Goal: Task Accomplishment & Management: Use online tool/utility

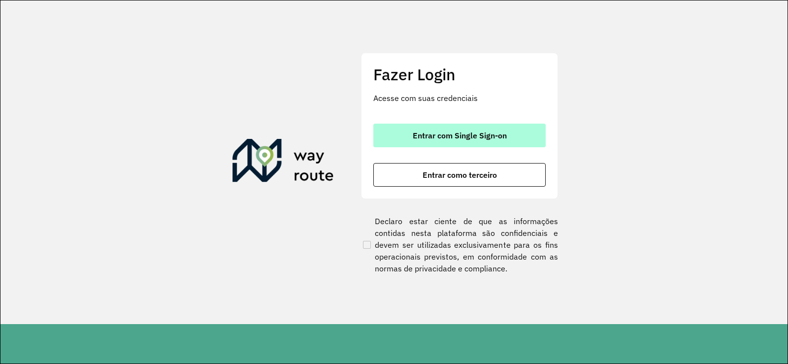
click at [461, 139] on span "Entrar com Single Sign-on" at bounding box center [460, 136] width 94 height 8
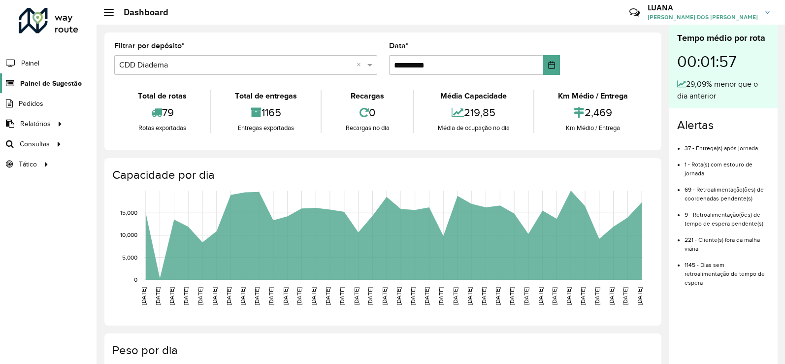
drag, startPoint x: 94, startPoint y: 85, endPoint x: 71, endPoint y: 87, distance: 22.7
click at [80, 86] on li "Painel de Sugestão" at bounding box center [48, 83] width 97 height 20
click at [71, 87] on span "Painel de Sugestão" at bounding box center [51, 83] width 62 height 10
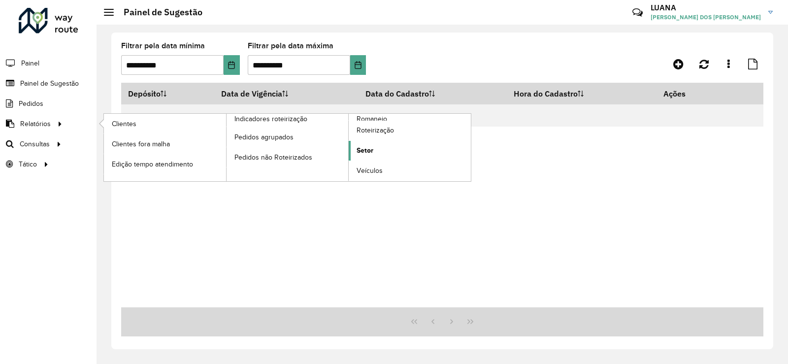
click at [374, 145] on link "Setor" at bounding box center [410, 151] width 122 height 20
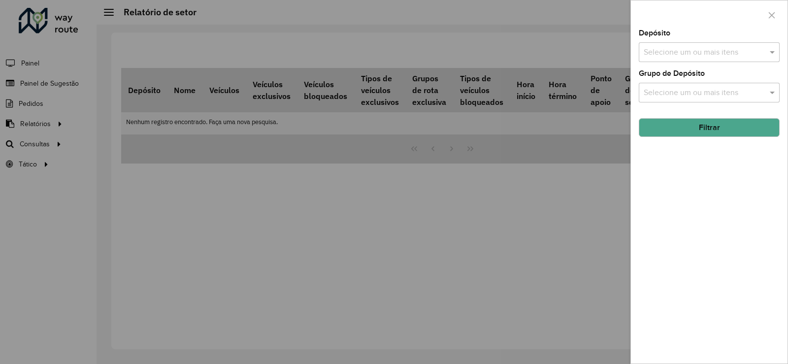
click at [78, 146] on div at bounding box center [394, 182] width 788 height 364
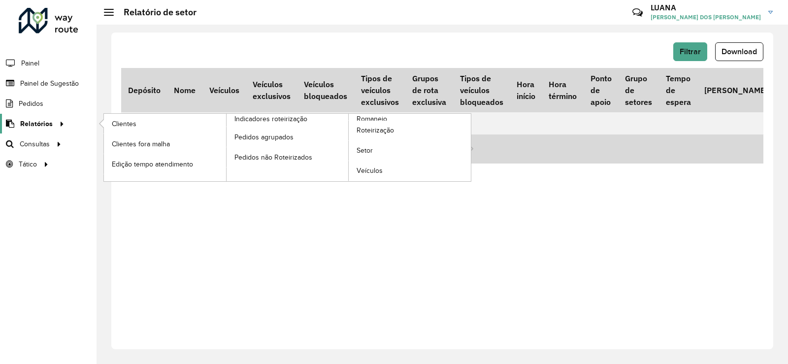
click at [47, 130] on link "Relatórios" at bounding box center [33, 124] width 67 height 20
click at [385, 126] on span "Roteirização" at bounding box center [377, 130] width 40 height 10
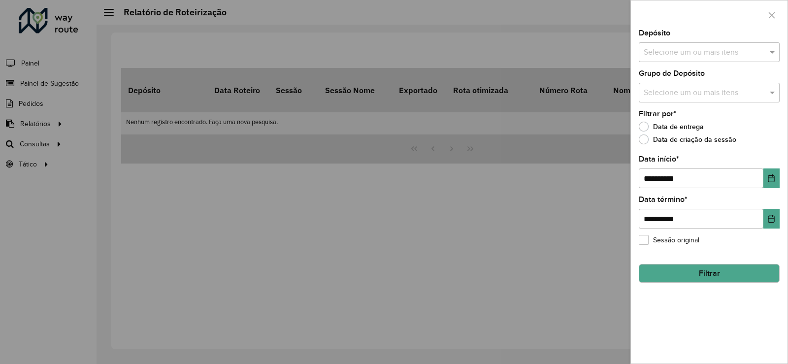
click at [73, 143] on div at bounding box center [394, 182] width 788 height 364
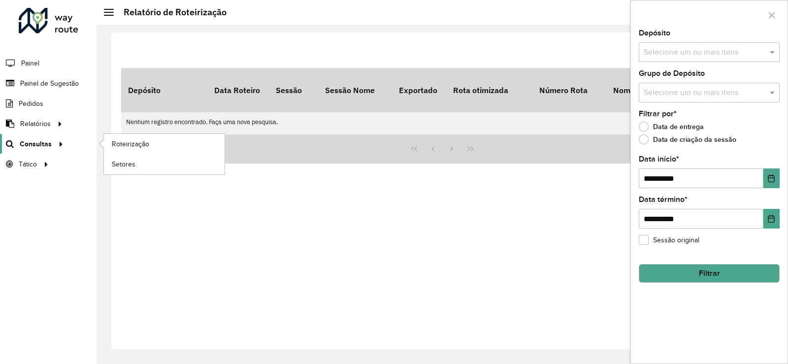
click at [33, 147] on span "Consultas" at bounding box center [36, 144] width 32 height 10
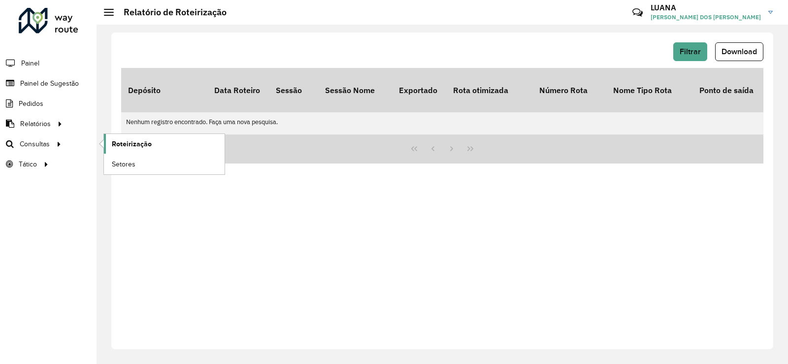
click at [112, 143] on span "Roteirização" at bounding box center [132, 144] width 40 height 10
click at [125, 164] on span "Setores" at bounding box center [124, 164] width 24 height 10
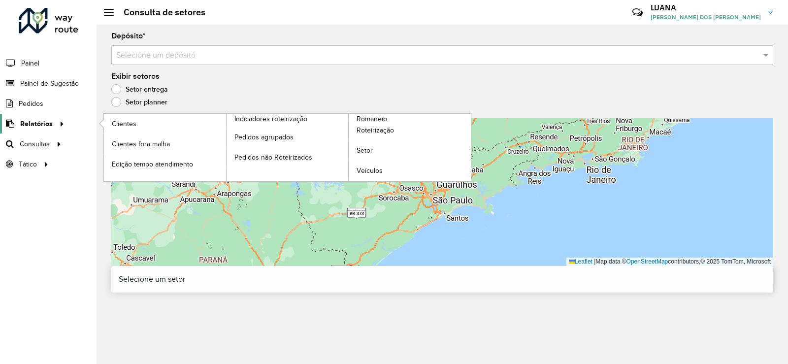
click at [45, 123] on span "Relatórios" at bounding box center [36, 124] width 33 height 10
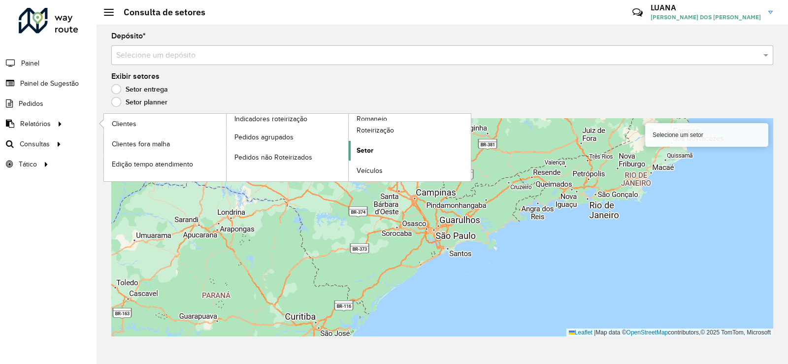
click at [383, 149] on link "Setor" at bounding box center [410, 151] width 122 height 20
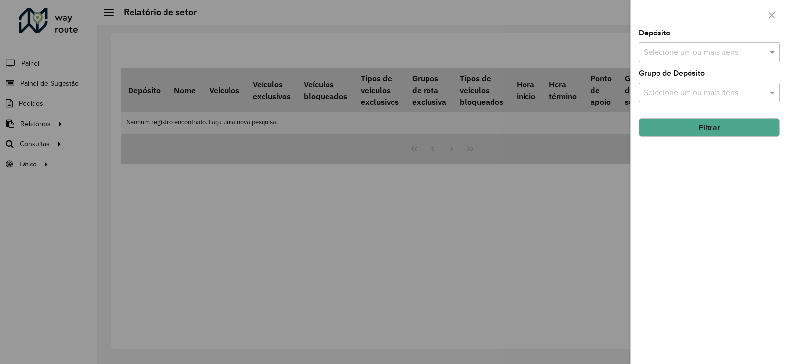
click at [51, 126] on div at bounding box center [394, 182] width 788 height 364
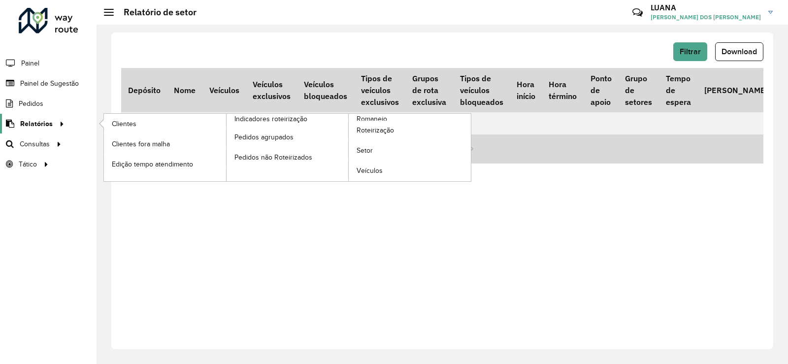
click at [56, 115] on link "Relatórios" at bounding box center [33, 124] width 67 height 20
click at [371, 135] on span "Roteirização" at bounding box center [377, 130] width 40 height 10
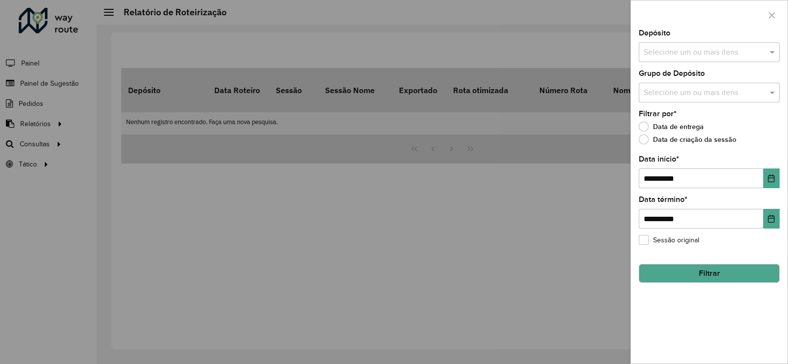
click at [23, 123] on div at bounding box center [394, 182] width 788 height 364
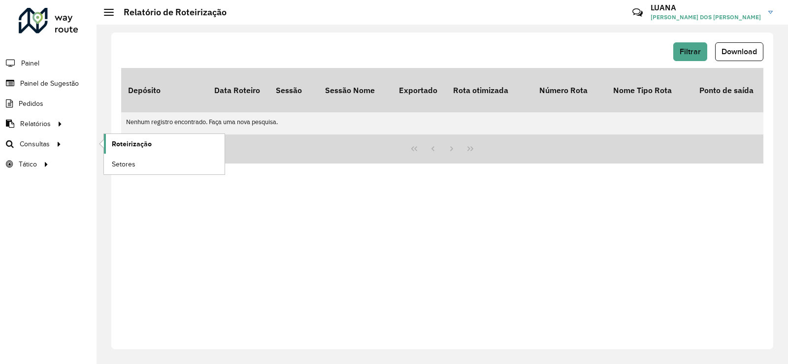
click at [136, 149] on link "Roteirização" at bounding box center [164, 144] width 121 height 20
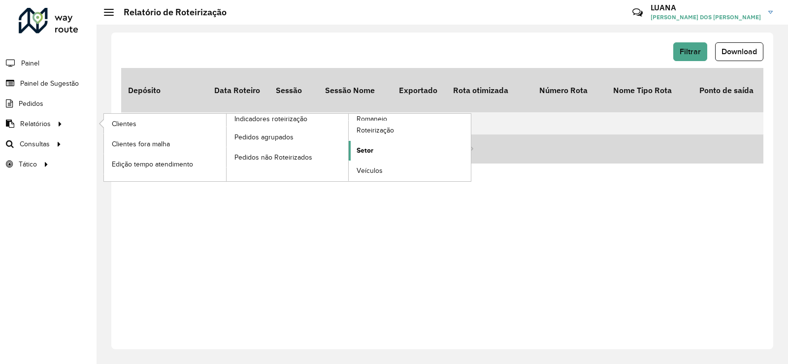
click at [375, 152] on link "Setor" at bounding box center [410, 151] width 122 height 20
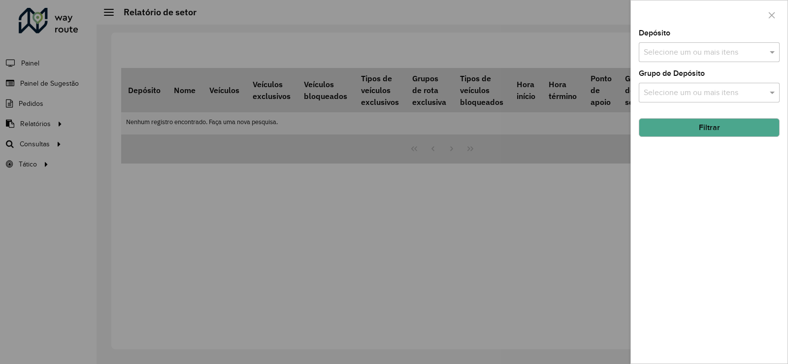
click at [717, 65] on div "Depósito Selecione um ou mais itens Grupo de Depósito Selecione um ou mais iten…" at bounding box center [709, 197] width 157 height 334
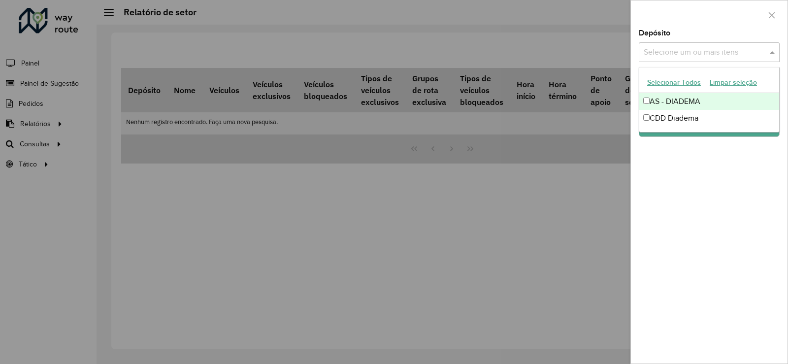
click at [717, 54] on input "text" at bounding box center [704, 53] width 126 height 12
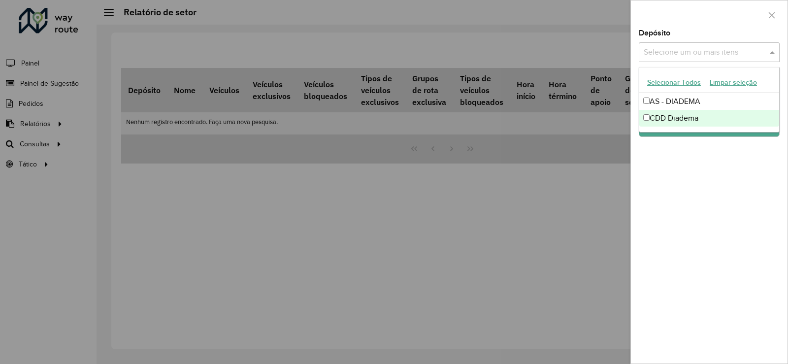
click at [681, 125] on div "CDD Diadema" at bounding box center [709, 118] width 140 height 17
drag, startPoint x: 722, startPoint y: 175, endPoint x: 713, endPoint y: 166, distance: 12.5
click at [721, 175] on div "Depósito Selecione um ou mais itens CDD Diadema × × Grupo de Depósito Selecione…" at bounding box center [709, 197] width 157 height 334
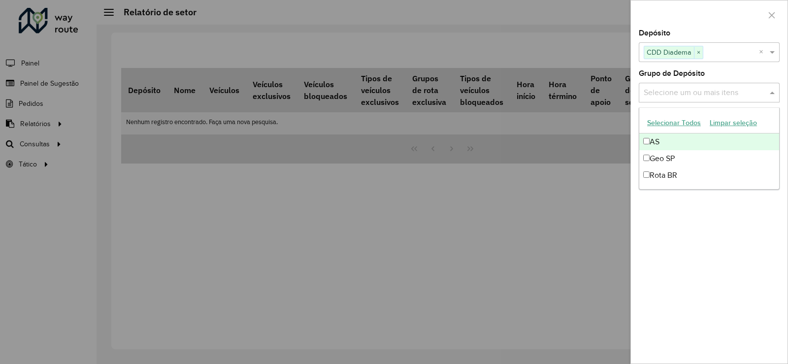
click at [714, 90] on input "text" at bounding box center [704, 93] width 126 height 12
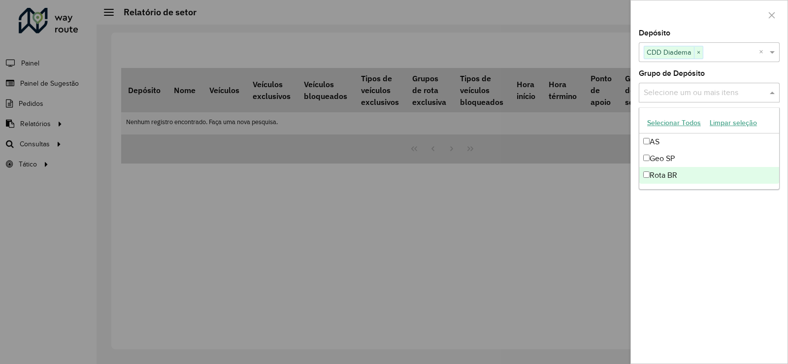
drag, startPoint x: 672, startPoint y: 173, endPoint x: 680, endPoint y: 171, distance: 7.6
click at [672, 176] on div "Rota BR" at bounding box center [709, 175] width 140 height 17
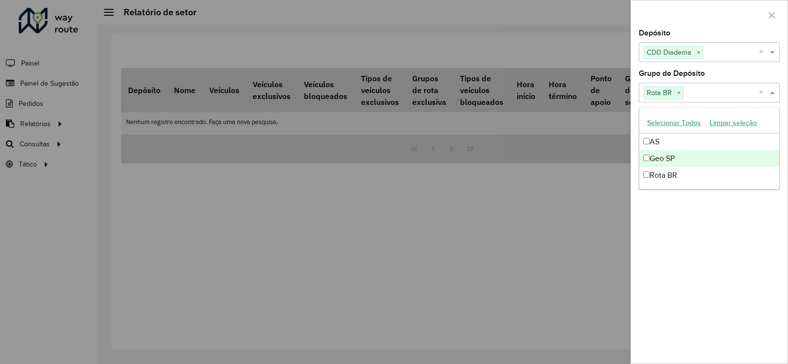
drag, startPoint x: 720, startPoint y: 254, endPoint x: 717, endPoint y: 233, distance: 20.4
click at [720, 252] on div "Depósito Selecione um ou mais itens CDD Diadema × × Grupo de Depósito Selecione…" at bounding box center [709, 197] width 157 height 334
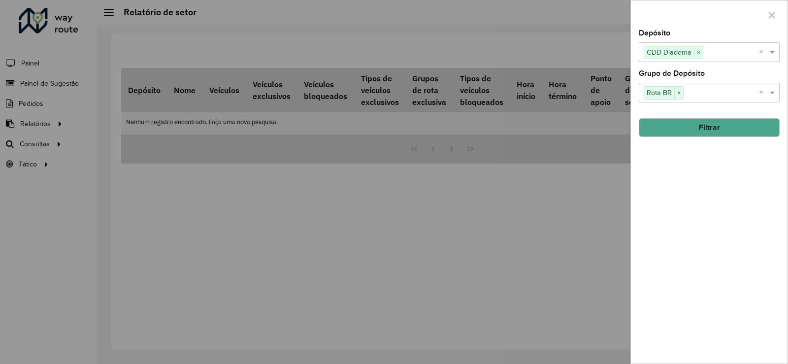
drag, startPoint x: 712, startPoint y: 151, endPoint x: 709, endPoint y: 120, distance: 31.1
click at [712, 148] on div "Depósito Selecione um ou mais itens CDD Diadema × × Grupo de Depósito Selecione…" at bounding box center [709, 197] width 157 height 334
click at [709, 120] on button "Filtrar" at bounding box center [709, 127] width 141 height 19
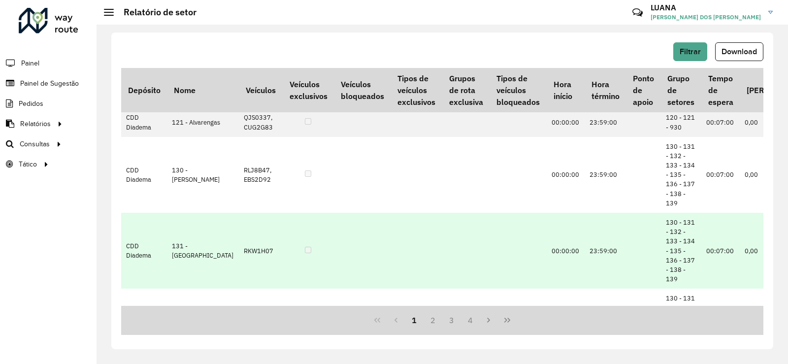
scroll to position [197, 0]
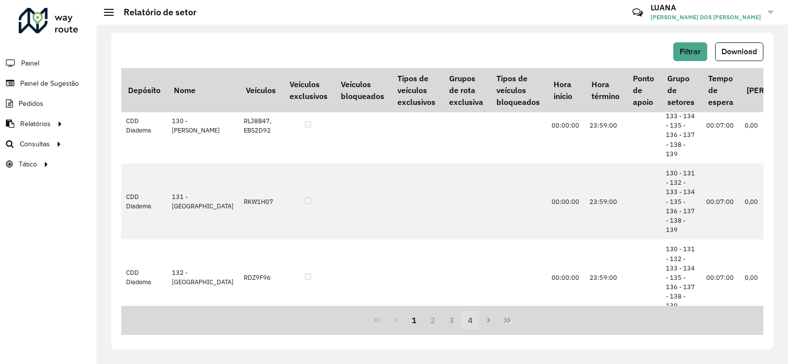
click at [476, 322] on button "4" at bounding box center [470, 320] width 19 height 19
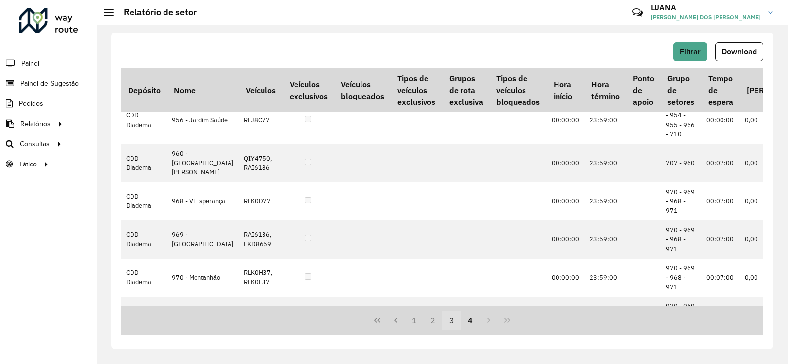
click at [455, 318] on button "3" at bounding box center [451, 320] width 19 height 19
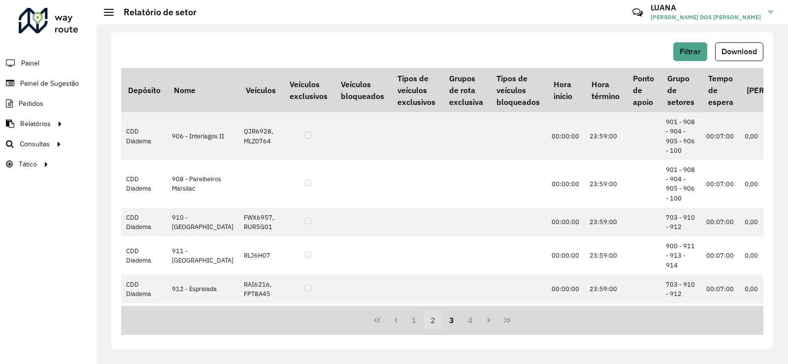
click at [432, 320] on button "2" at bounding box center [433, 320] width 19 height 19
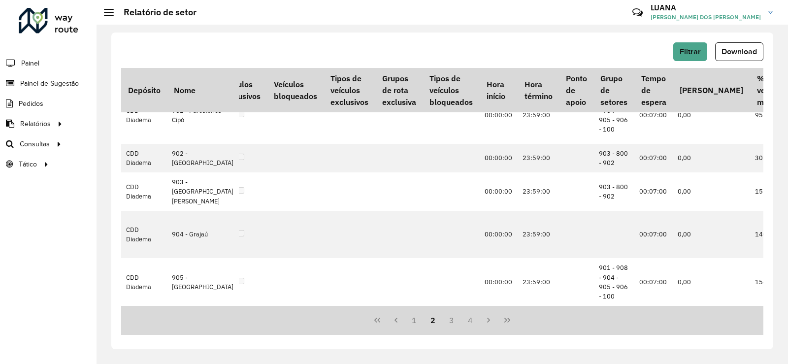
scroll to position [706, 0]
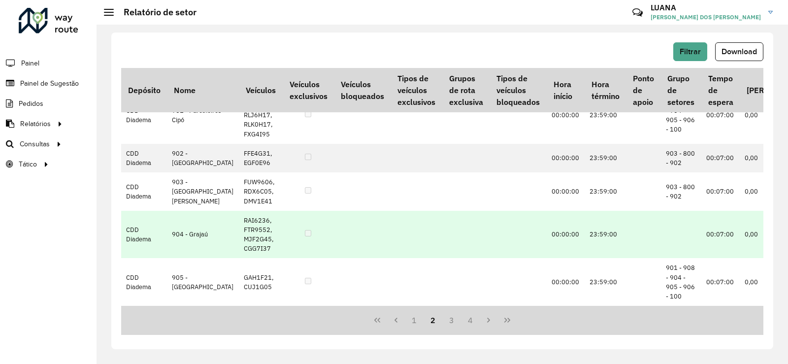
click at [239, 217] on td "RAI6236, FTR9552, MJF2G45, CGG7I37" at bounding box center [260, 235] width 43 height 48
drag, startPoint x: 238, startPoint y: 227, endPoint x: 213, endPoint y: 217, distance: 27.0
click at [239, 217] on td "RAI6236, FTR9552, MJF2G45, CGG7I37" at bounding box center [260, 235] width 43 height 48
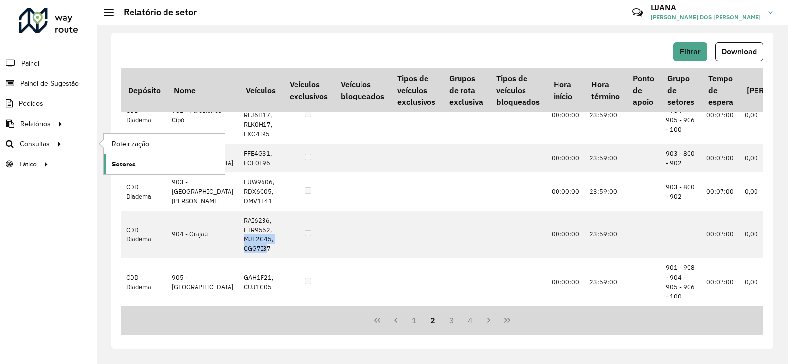
click at [118, 167] on span "Setores" at bounding box center [124, 164] width 24 height 10
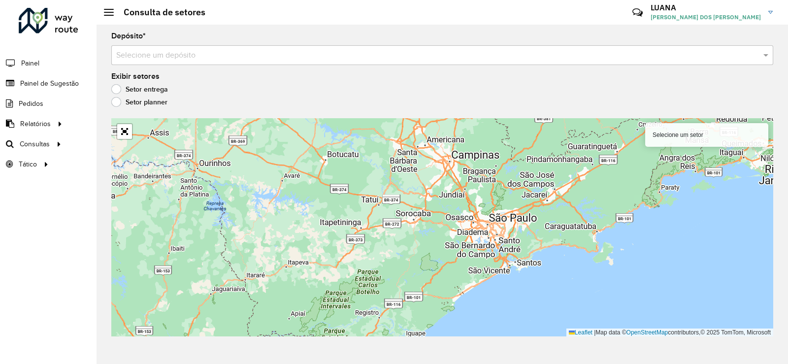
click at [120, 104] on label "Setor planner" at bounding box center [139, 102] width 56 height 10
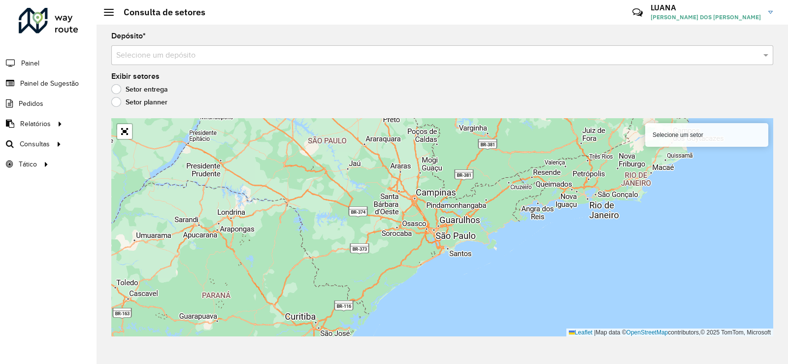
click at [119, 92] on label "Setor entrega" at bounding box center [139, 89] width 57 height 10
click at [174, 66] on div "Depósito * Selecione um depósito Exibir setores Setor entrega Setor planner Sel…" at bounding box center [443, 194] width 692 height 339
click at [202, 53] on input "text" at bounding box center [432, 56] width 632 height 12
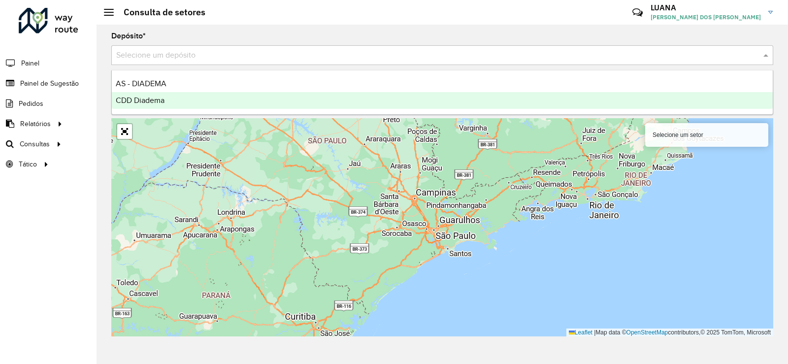
click at [165, 104] on div "CDD Diadema" at bounding box center [442, 100] width 661 height 17
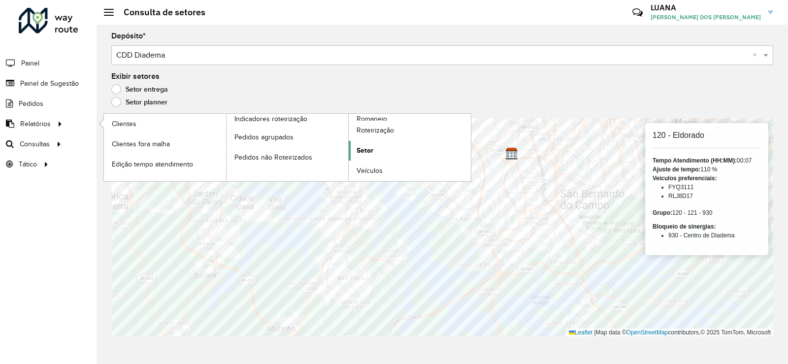
click at [384, 150] on link "Setor" at bounding box center [410, 151] width 122 height 20
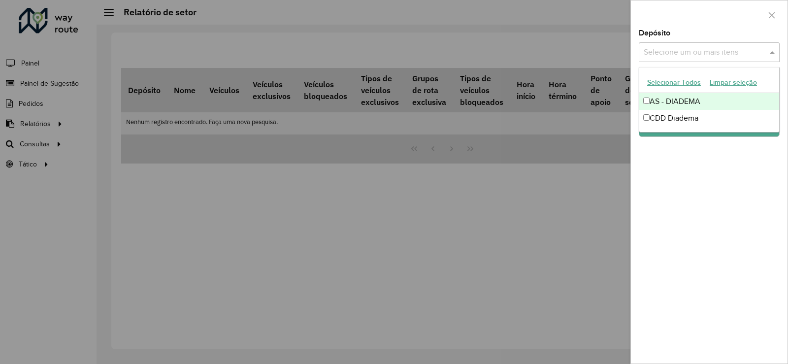
click at [691, 49] on input "text" at bounding box center [704, 53] width 126 height 12
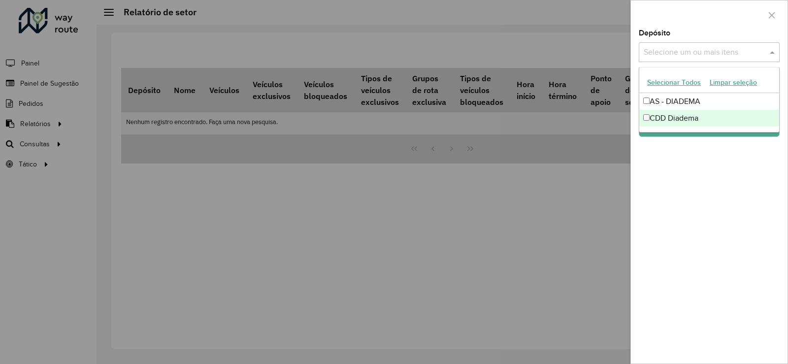
click at [667, 124] on div "CDD Diadema" at bounding box center [709, 118] width 140 height 17
click at [672, 167] on div "Depósito Selecione um ou mais itens CDD Diadema × × Grupo de Depósito Selecione…" at bounding box center [709, 197] width 157 height 334
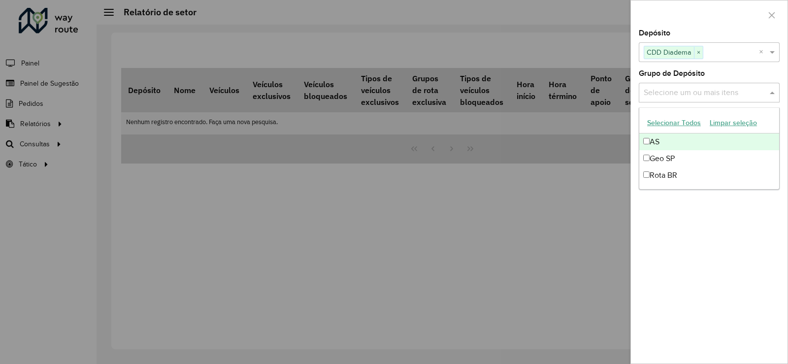
click at [685, 90] on input "text" at bounding box center [704, 93] width 126 height 12
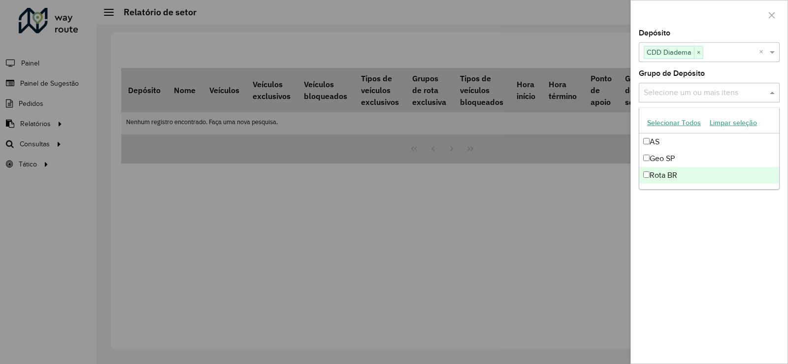
click at [672, 175] on div "Rota BR" at bounding box center [709, 175] width 140 height 17
click at [740, 236] on div "Depósito Selecione um ou mais itens CDD Diadema × × Grupo de Depósito Selecione…" at bounding box center [709, 197] width 157 height 334
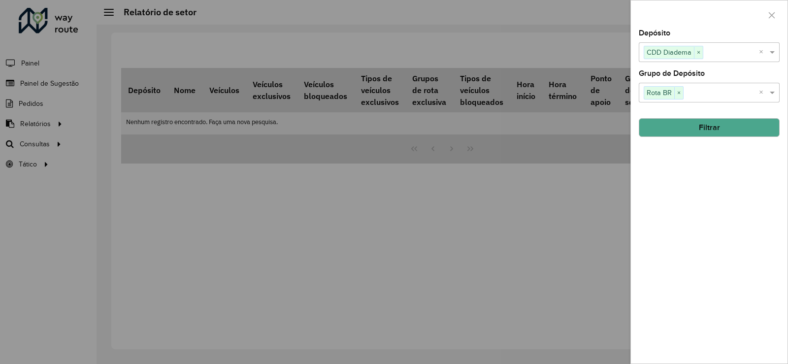
click at [706, 140] on div "Depósito Selecione um ou mais itens CDD Diadema × × Grupo de Depósito Selecione…" at bounding box center [709, 197] width 157 height 334
click at [712, 130] on button "Filtrar" at bounding box center [709, 127] width 141 height 19
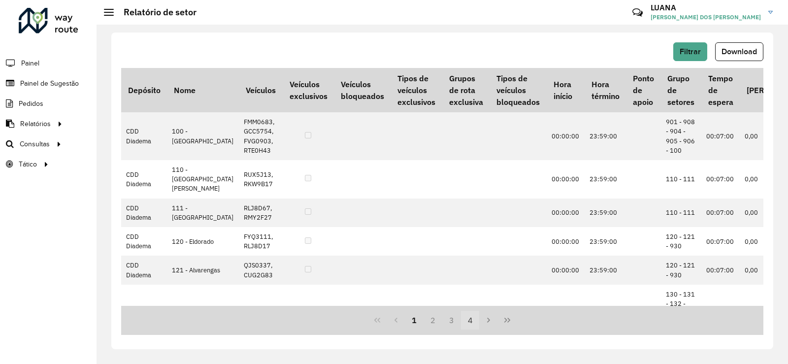
click at [471, 319] on button "4" at bounding box center [470, 320] width 19 height 19
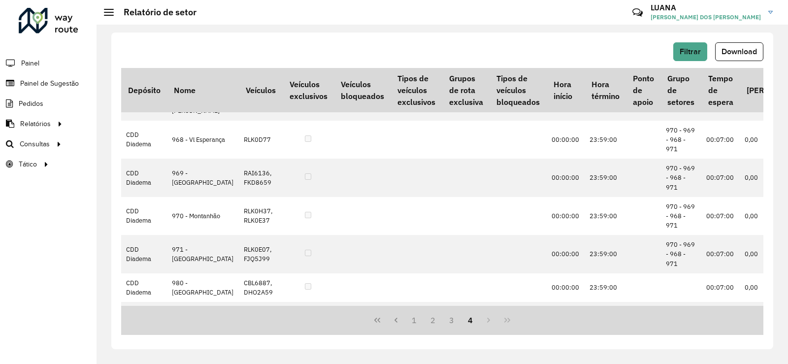
scroll to position [308, 0]
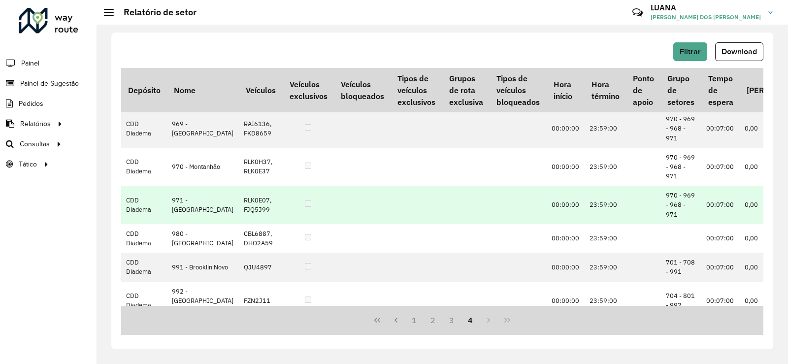
click at [288, 224] on td at bounding box center [308, 205] width 51 height 38
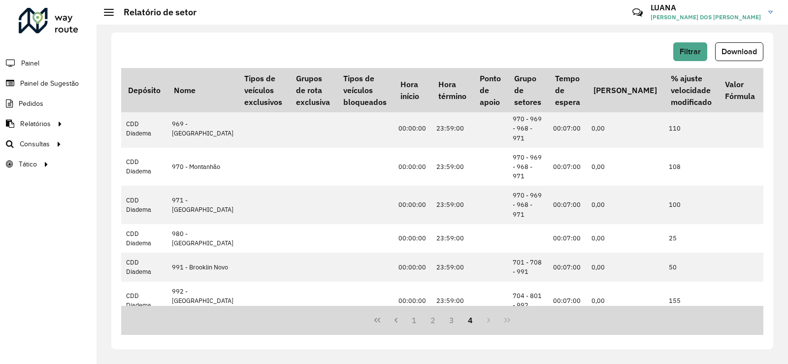
scroll to position [308, 174]
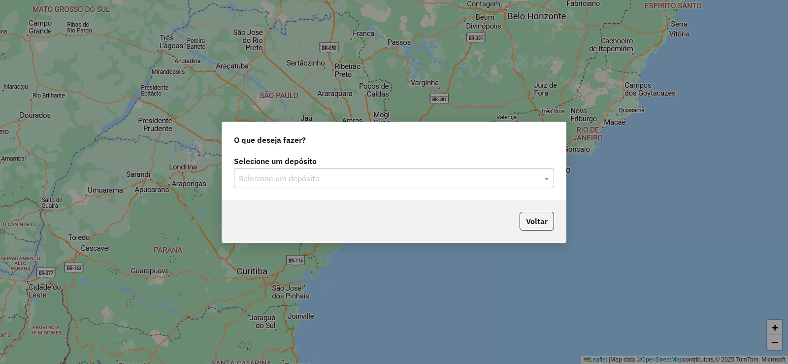
click at [330, 162] on label "Selecione um depósito" at bounding box center [394, 161] width 320 height 12
click at [322, 185] on div "Selecione um depósito" at bounding box center [394, 178] width 320 height 20
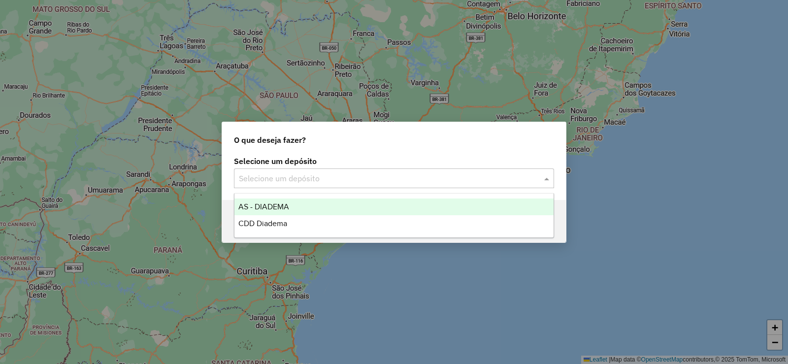
click at [289, 213] on div "AS - DIADEMA" at bounding box center [393, 206] width 319 height 17
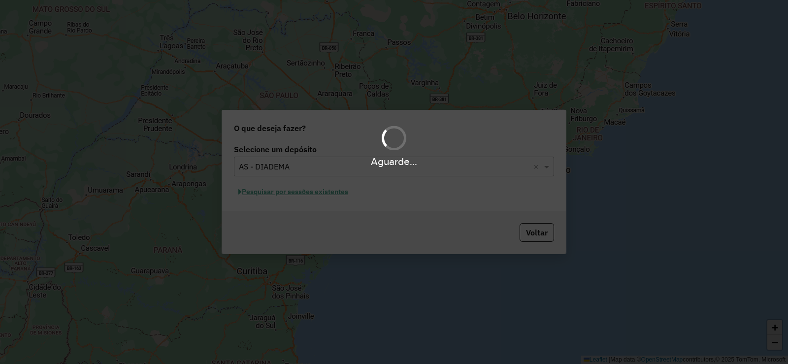
click at [318, 177] on div "Aguarde..." at bounding box center [394, 182] width 788 height 364
click at [316, 168] on div "Aguarde..." at bounding box center [394, 161] width 788 height 15
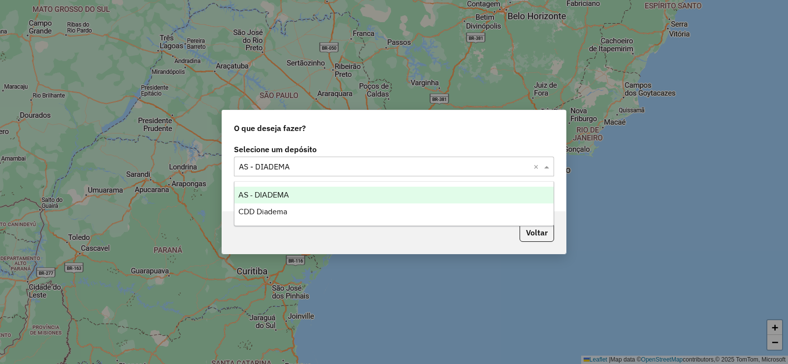
click at [315, 168] on input "text" at bounding box center [384, 167] width 291 height 12
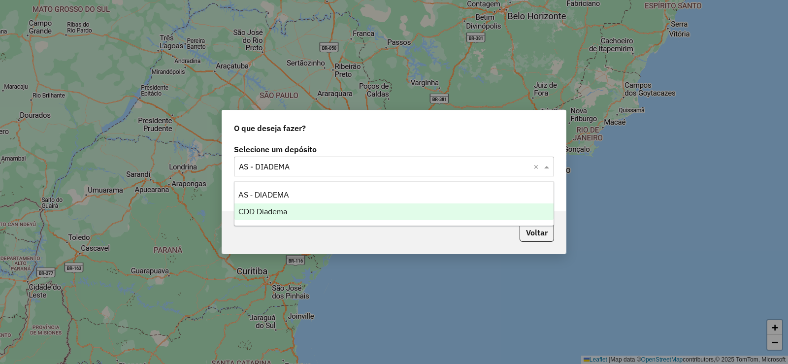
click at [276, 213] on span "CDD Diadema" at bounding box center [262, 211] width 49 height 8
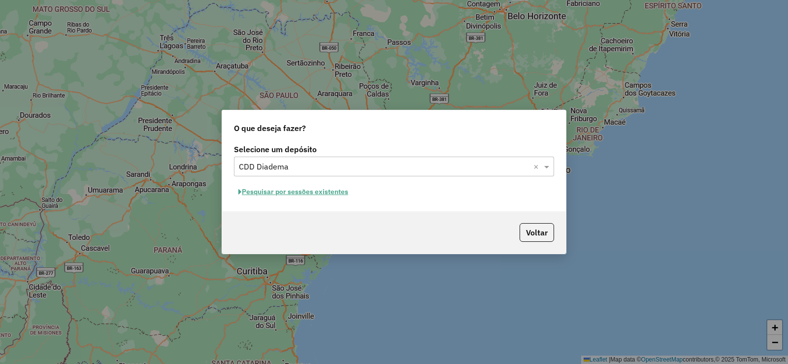
click at [535, 235] on button "Voltar" at bounding box center [537, 232] width 34 height 19
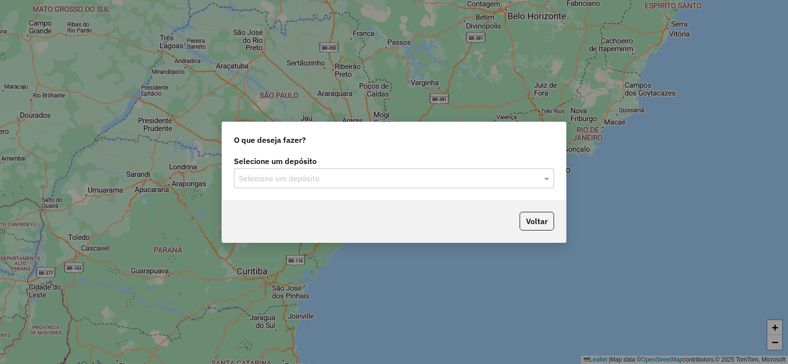
drag, startPoint x: 420, startPoint y: 192, endPoint x: 420, endPoint y: 176, distance: 15.3
click at [420, 191] on div "Selecione um depósito Selecione um depósito" at bounding box center [394, 177] width 344 height 46
drag, startPoint x: 420, startPoint y: 176, endPoint x: 405, endPoint y: 175, distance: 14.8
click at [420, 176] on input "text" at bounding box center [384, 179] width 291 height 12
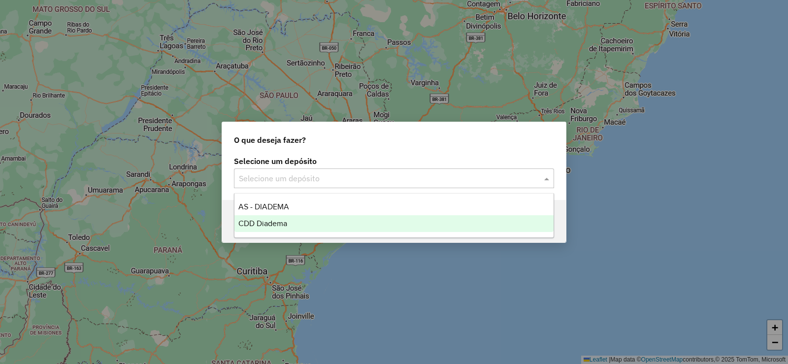
click at [261, 227] on span "CDD Diadema" at bounding box center [262, 223] width 49 height 8
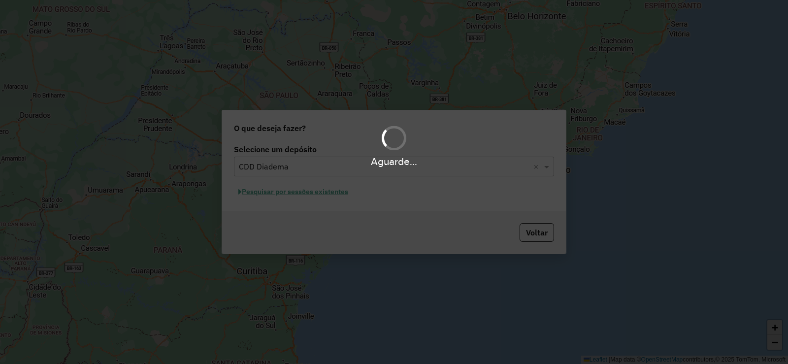
click at [540, 237] on div "Aguarde..." at bounding box center [394, 182] width 788 height 364
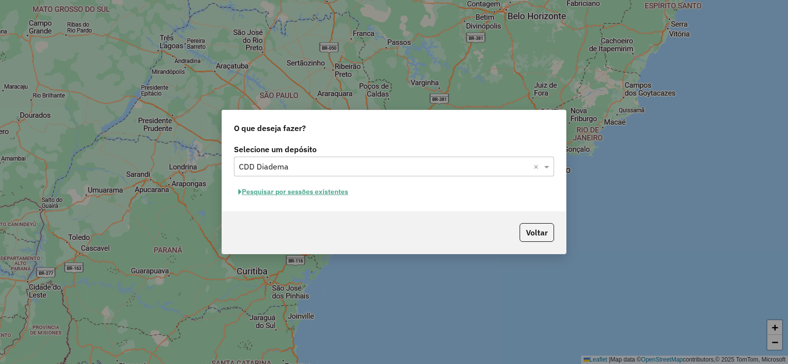
click at [329, 194] on button "Pesquisar por sessões existentes" at bounding box center [293, 191] width 119 height 15
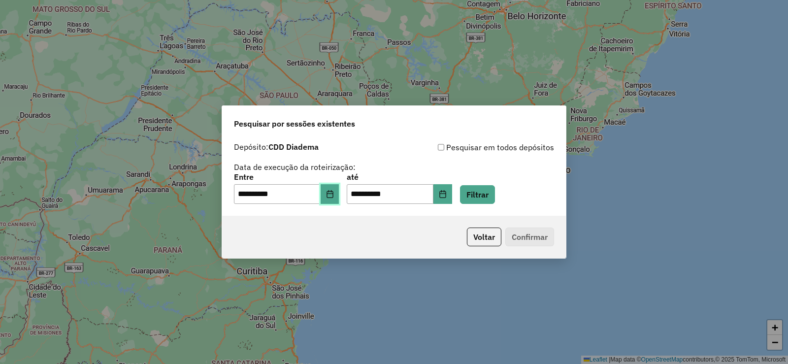
click at [333, 191] on icon "Choose Date" at bounding box center [330, 194] width 8 height 8
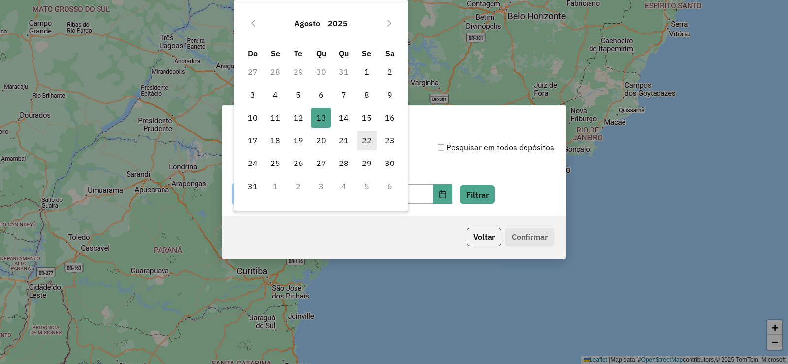
drag, startPoint x: 296, startPoint y: 115, endPoint x: 361, endPoint y: 150, distance: 74.1
click at [296, 115] on span "12" at bounding box center [299, 118] width 20 height 20
type input "**********"
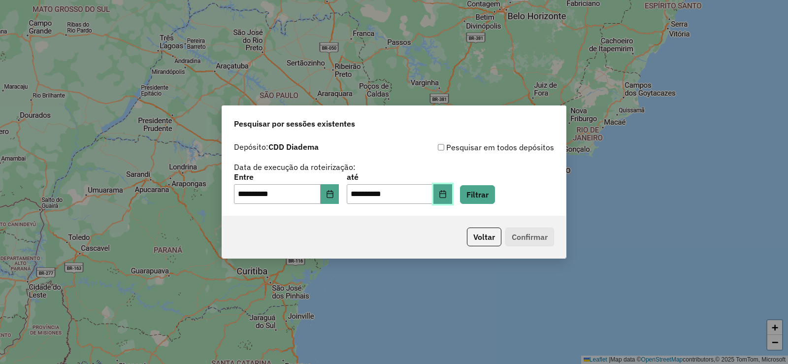
click at [452, 194] on button "Choose Date" at bounding box center [442, 194] width 19 height 20
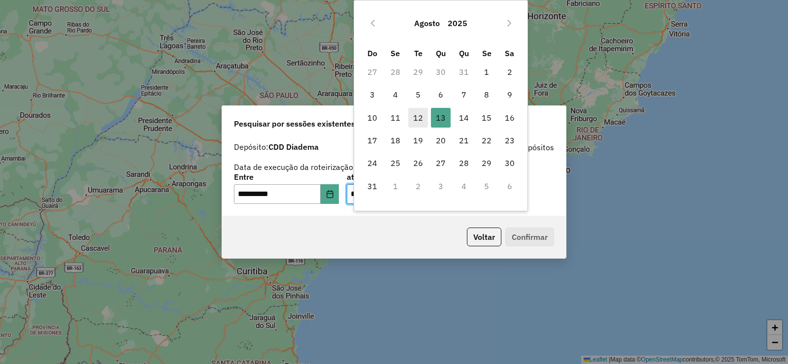
click at [411, 114] on span "12" at bounding box center [418, 118] width 20 height 20
type input "**********"
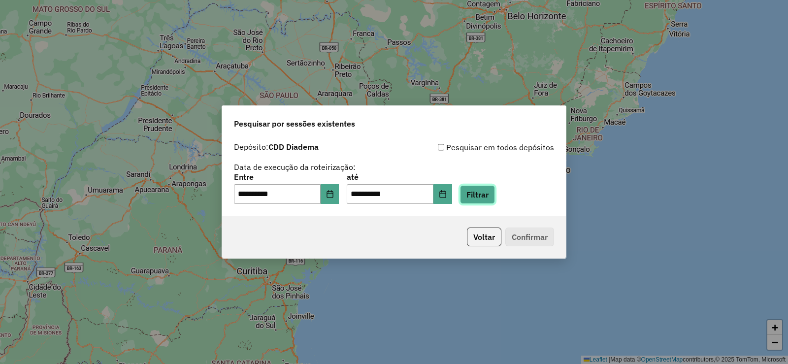
click at [495, 201] on button "Filtrar" at bounding box center [477, 194] width 35 height 19
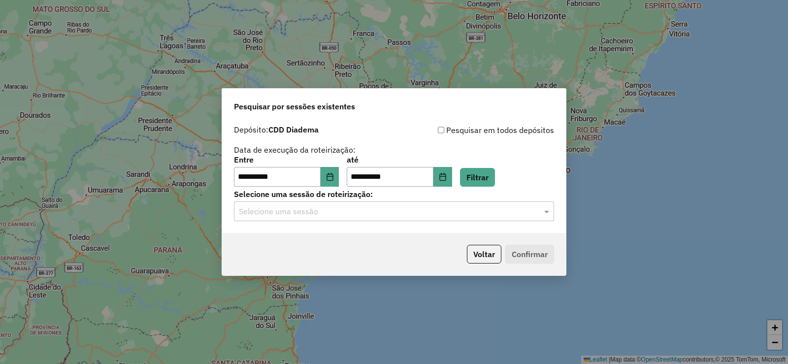
click at [428, 207] on input "text" at bounding box center [384, 212] width 291 height 12
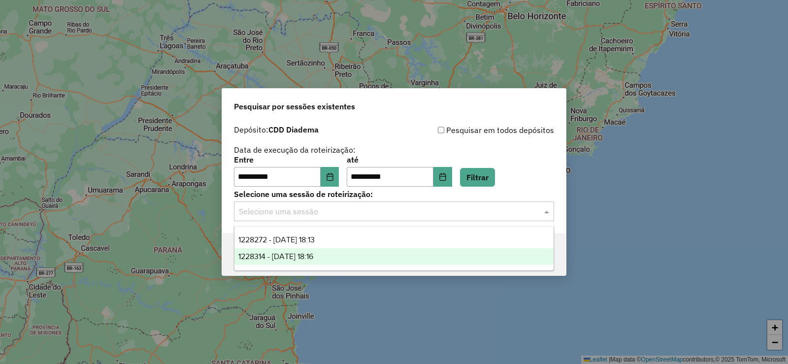
click at [274, 251] on div "1228314 - 12/08/2025 18:16" at bounding box center [393, 256] width 319 height 17
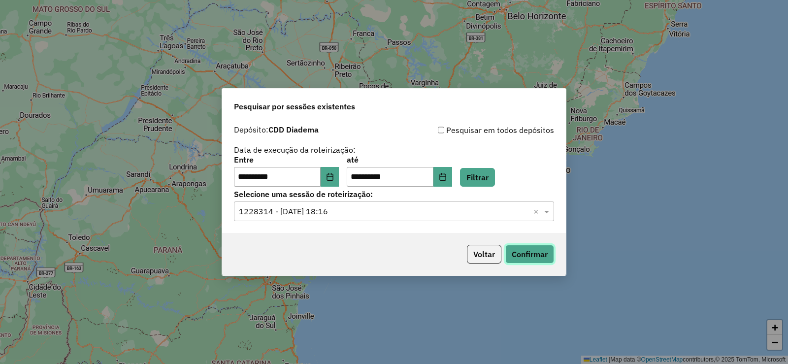
click at [530, 251] on button "Confirmar" at bounding box center [529, 254] width 49 height 19
click at [321, 177] on input "**********" at bounding box center [277, 177] width 87 height 20
click at [332, 179] on button "Choose Date" at bounding box center [330, 177] width 19 height 20
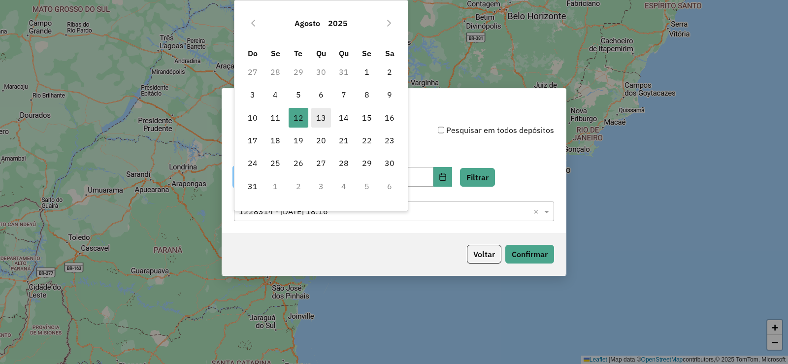
click at [321, 117] on span "13" at bounding box center [321, 118] width 20 height 20
type input "**********"
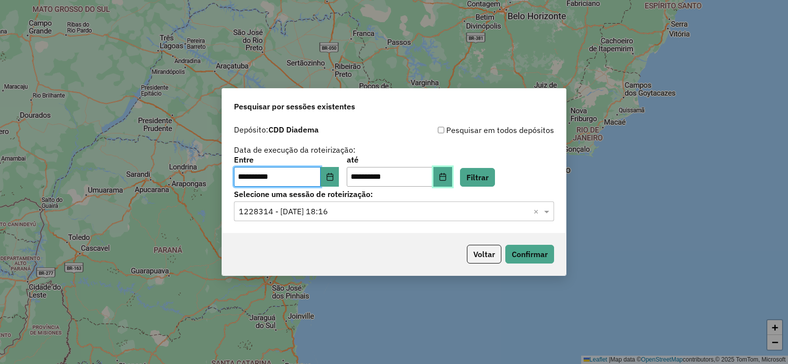
click at [452, 171] on button "Choose Date" at bounding box center [442, 177] width 19 height 20
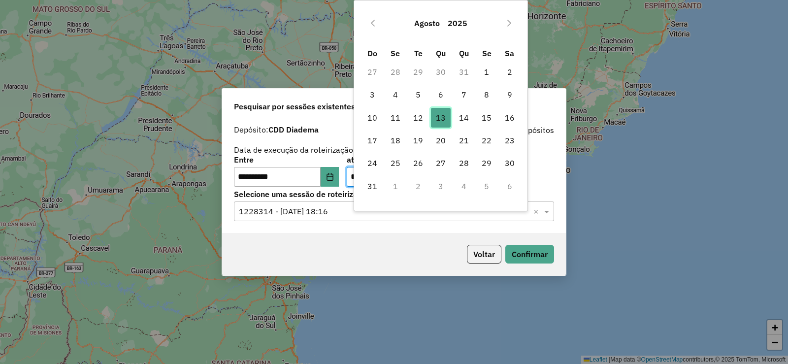
click at [451, 116] on span "13" at bounding box center [441, 118] width 20 height 20
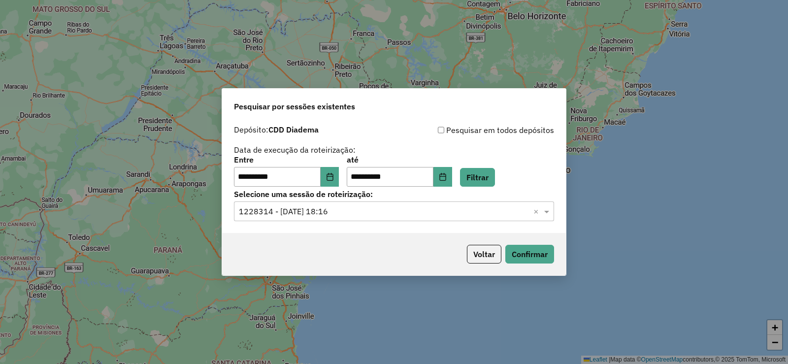
click at [487, 165] on div "**********" at bounding box center [394, 171] width 320 height 31
click at [495, 178] on button "Filtrar" at bounding box center [477, 177] width 35 height 19
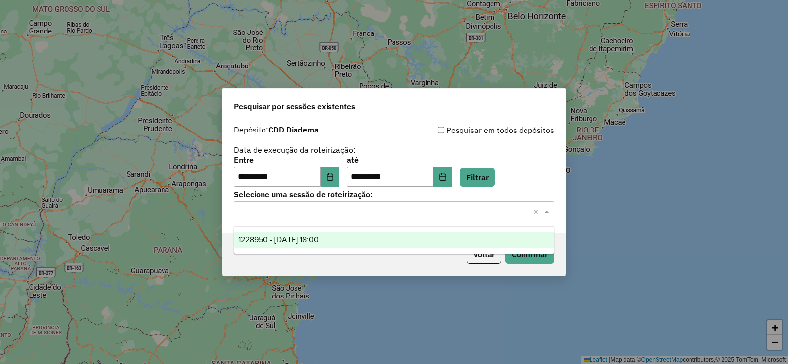
click at [415, 217] on div "Selecione uma sessão × ×" at bounding box center [394, 211] width 320 height 20
click at [364, 240] on div "1228950 - 13/08/2025 18:00" at bounding box center [393, 239] width 319 height 17
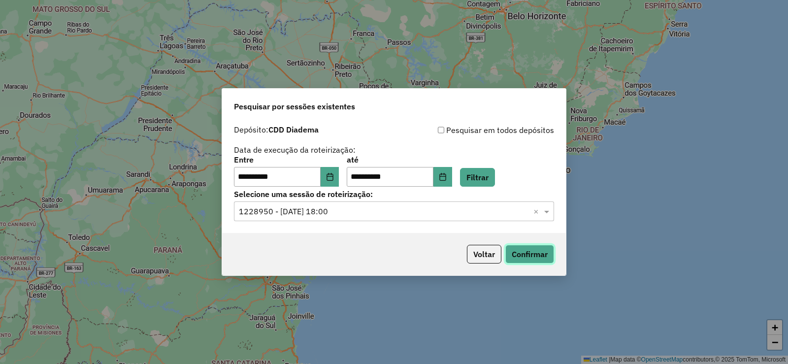
click at [517, 260] on button "Confirmar" at bounding box center [529, 254] width 49 height 19
click at [495, 179] on button "Filtrar" at bounding box center [477, 177] width 35 height 19
click at [526, 251] on button "Confirmar" at bounding box center [529, 254] width 49 height 19
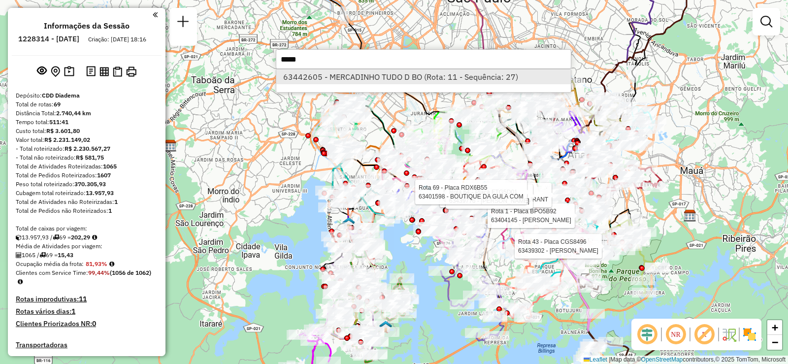
type input "*****"
click at [383, 78] on li "63442605 - MERCADINHO TUDO D BO (Rota: 11 - Sequência: 27)" at bounding box center [423, 76] width 295 height 15
select select "**********"
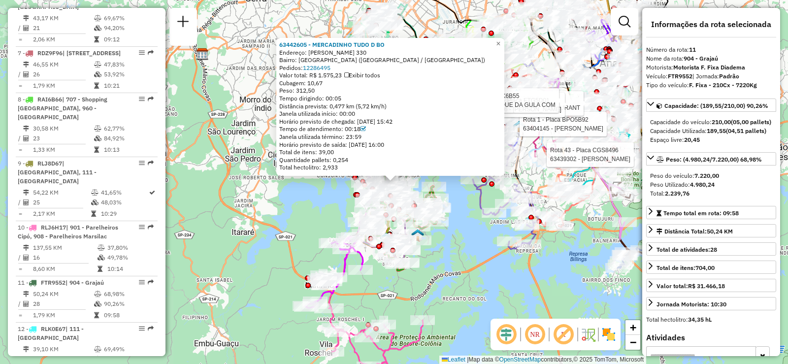
scroll to position [1014, 0]
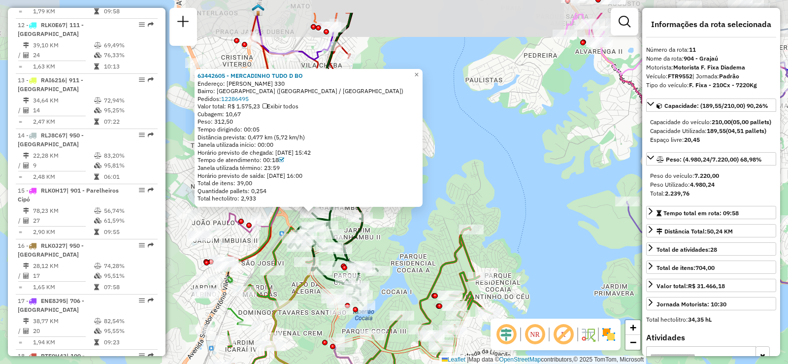
drag, startPoint x: 296, startPoint y: 162, endPoint x: 567, endPoint y: 206, distance: 274.1
click at [567, 206] on div "Rota 43 - Placa CGS8496 63439302 - MIGUEL ROSA DA SILVA Rota 1 - Placa BPO5B92 …" at bounding box center [394, 182] width 788 height 364
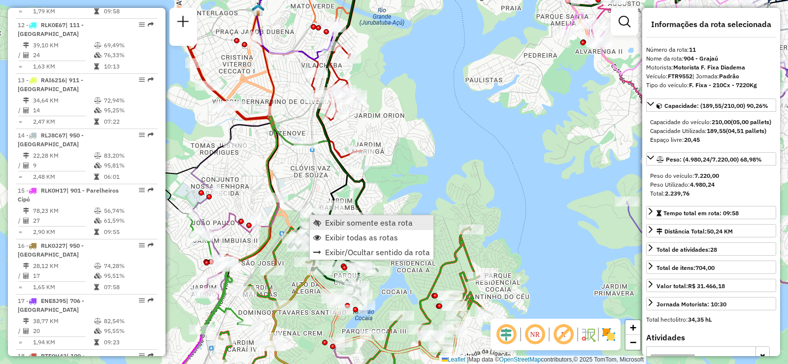
click at [361, 221] on span "Exibir somente esta rota" at bounding box center [369, 223] width 88 height 8
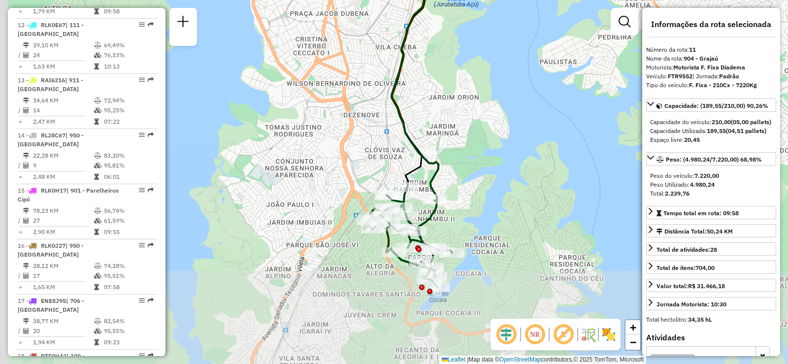
drag, startPoint x: 212, startPoint y: 199, endPoint x: 316, endPoint y: 98, distance: 144.9
click at [316, 98] on div "Janela de atendimento Grade de atendimento Capacidade Transportadoras Veículos …" at bounding box center [394, 182] width 788 height 364
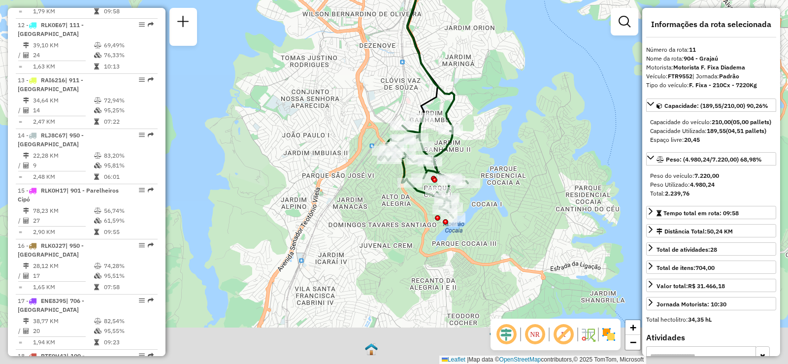
click at [343, 169] on div "Janela de atendimento Grade de atendimento Capacidade Transportadoras Veículos …" at bounding box center [394, 182] width 788 height 364
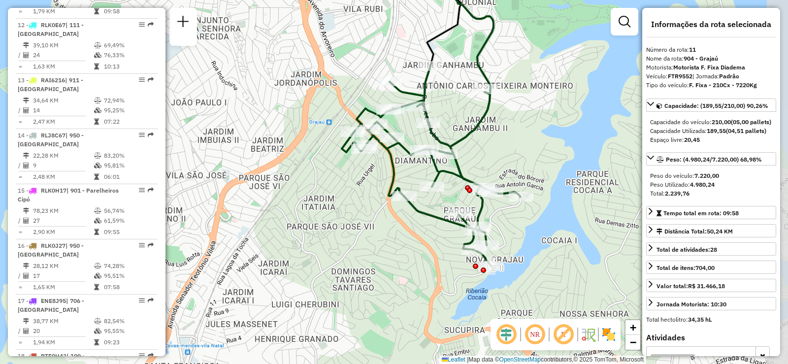
drag, startPoint x: 393, startPoint y: 201, endPoint x: 321, endPoint y: 200, distance: 71.9
click at [321, 200] on div "Janela de atendimento Grade de atendimento Capacidade Transportadoras Veículos …" at bounding box center [394, 182] width 788 height 364
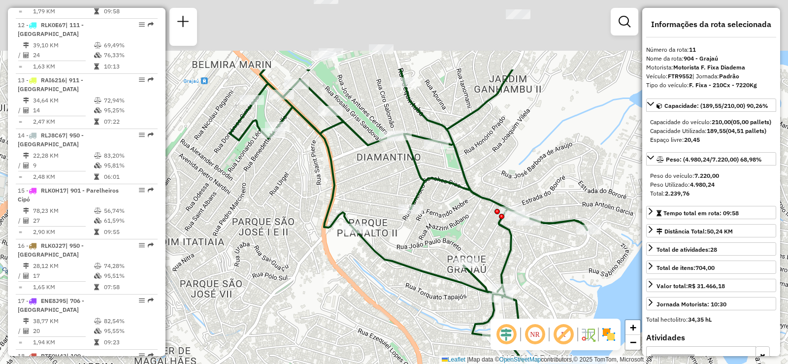
drag, startPoint x: 375, startPoint y: 172, endPoint x: 367, endPoint y: 278, distance: 106.7
click at [367, 278] on div "Janela de atendimento Grade de atendimento Capacidade Transportadoras Veículos …" at bounding box center [394, 182] width 788 height 364
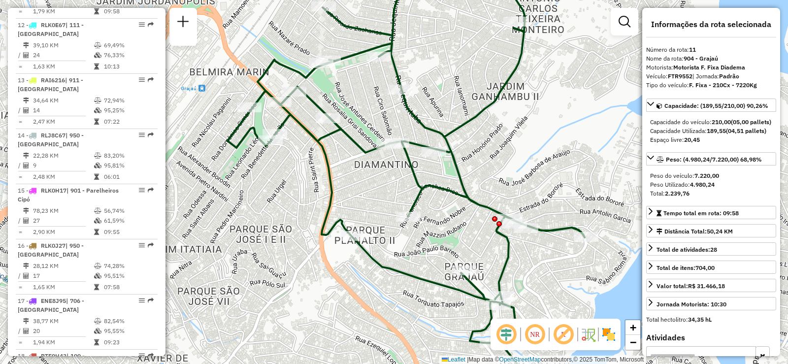
drag, startPoint x: 490, startPoint y: 132, endPoint x: 489, endPoint y: 138, distance: 7.1
click at [489, 138] on div "Janela de atendimento Grade de atendimento Capacidade Transportadoras Veículos …" at bounding box center [394, 182] width 788 height 364
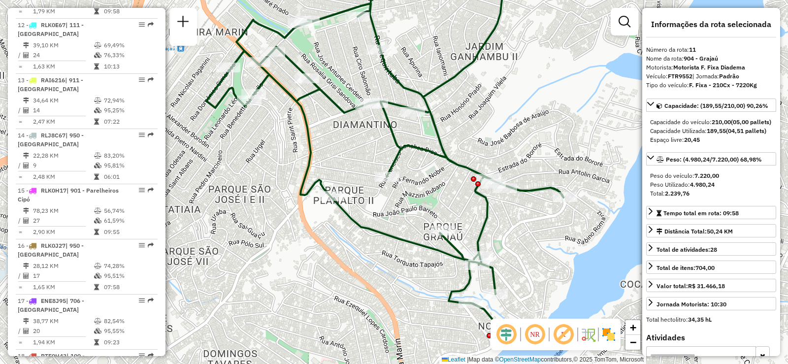
drag, startPoint x: 366, startPoint y: 196, endPoint x: 344, endPoint y: 154, distance: 46.9
click at [344, 154] on div "Janela de atendimento Grade de atendimento Capacidade Transportadoras Veículos …" at bounding box center [394, 182] width 788 height 364
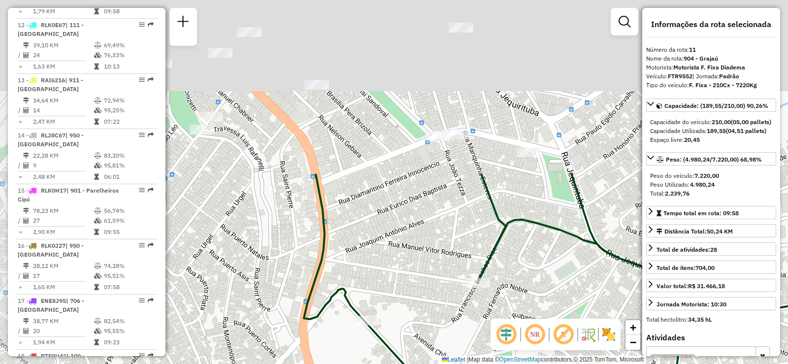
drag, startPoint x: 392, startPoint y: 128, endPoint x: 457, endPoint y: 285, distance: 170.0
click at [494, 333] on hb-router-mapa "Informações da Sessão 1228314 - 12/08/2025 Criação: 11/08/2025 18:16 Depósito: …" at bounding box center [394, 182] width 788 height 364
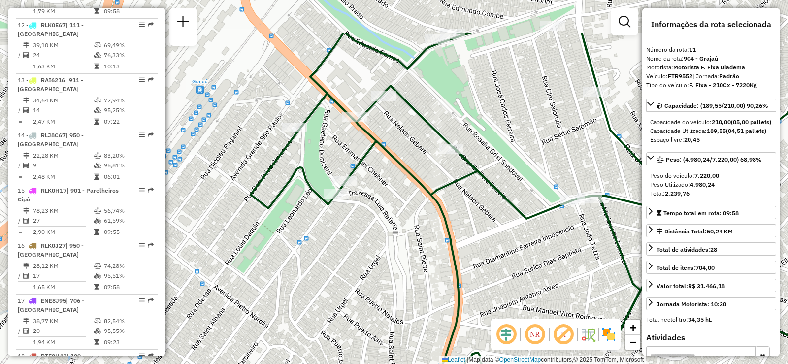
drag, startPoint x: 249, startPoint y: 162, endPoint x: 385, endPoint y: 231, distance: 152.4
click at [385, 231] on div "Janela de atendimento Grade de atendimento Capacidade Transportadoras Veículos …" at bounding box center [394, 182] width 788 height 364
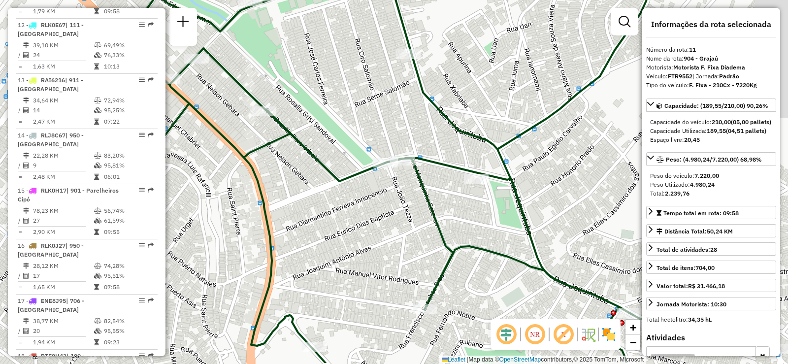
drag, startPoint x: 528, startPoint y: 235, endPoint x: 341, endPoint y: 198, distance: 190.9
click at [341, 198] on div "Janela de atendimento Grade de atendimento Capacidade Transportadoras Veículos …" at bounding box center [394, 182] width 788 height 364
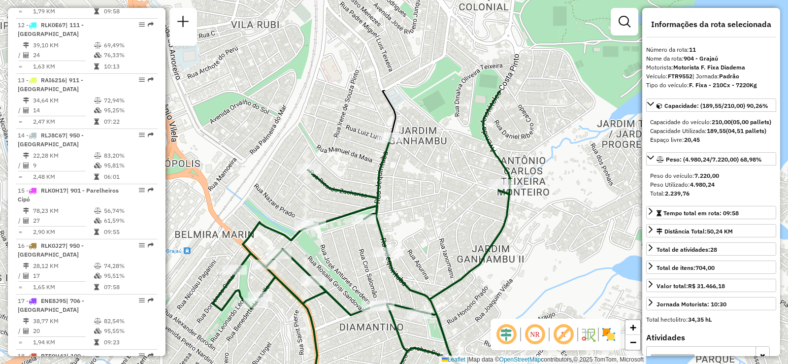
drag, startPoint x: 485, startPoint y: 98, endPoint x: 467, endPoint y: 224, distance: 127.9
click at [467, 224] on div "Janela de atendimento Grade de atendimento Capacidade Transportadoras Veículos …" at bounding box center [394, 182] width 788 height 364
click at [695, 60] on strong "904 - Grajaú" at bounding box center [701, 58] width 34 height 7
click at [687, 58] on strong "904 - Grajaú" at bounding box center [701, 58] width 34 height 7
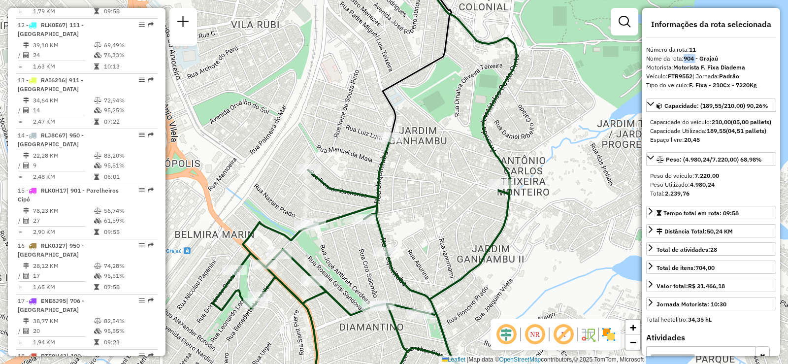
click at [687, 58] on strong "904 - Grajaú" at bounding box center [701, 58] width 34 height 7
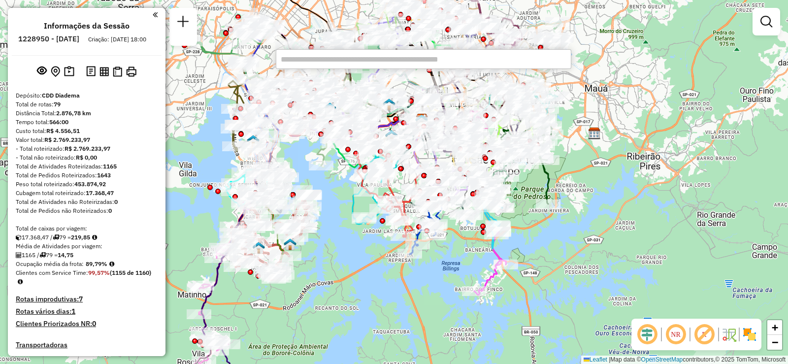
click at [467, 60] on input "text" at bounding box center [424, 59] width 296 height 20
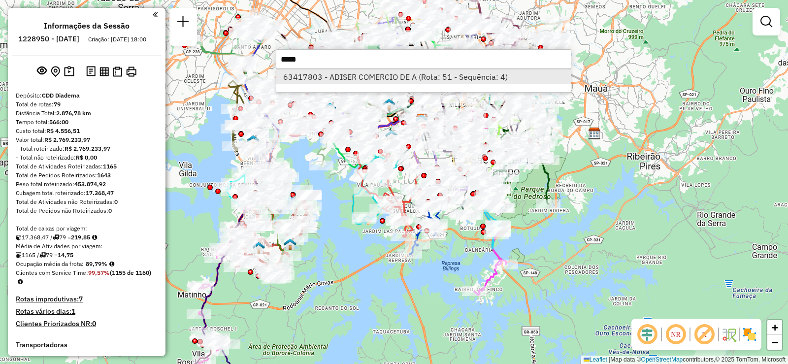
type input "*****"
click at [461, 74] on li "63417803 - ADISER COMERCIO DE A (Rota: 51 - Sequência: 4)" at bounding box center [423, 76] width 295 height 15
select select "**********"
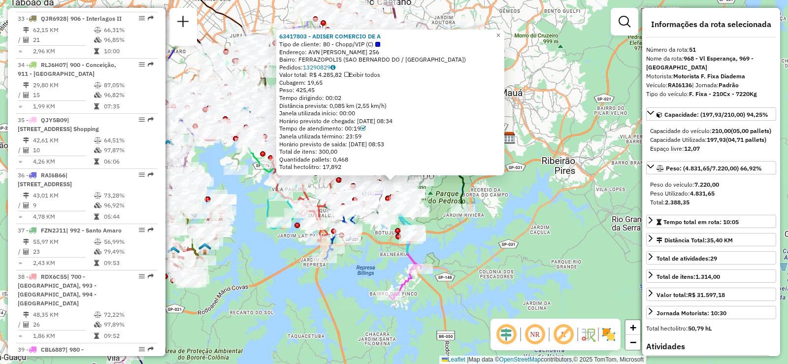
scroll to position [3383, 0]
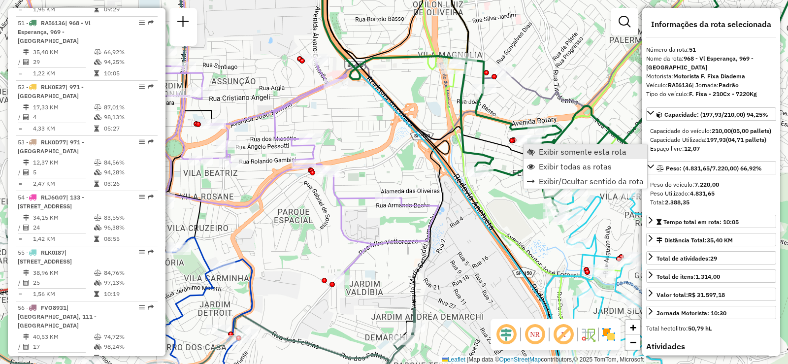
click at [550, 153] on span "Exibir somente esta rota" at bounding box center [583, 152] width 88 height 8
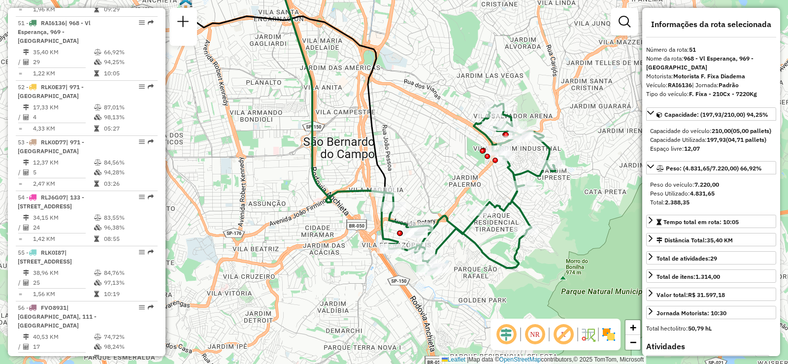
drag, startPoint x: 434, startPoint y: 180, endPoint x: 411, endPoint y: 115, distance: 69.2
click at [411, 115] on div "Janela de atendimento Grade de atendimento Capacidade Transportadoras Veículos …" at bounding box center [394, 182] width 788 height 364
